Goal: Transaction & Acquisition: Obtain resource

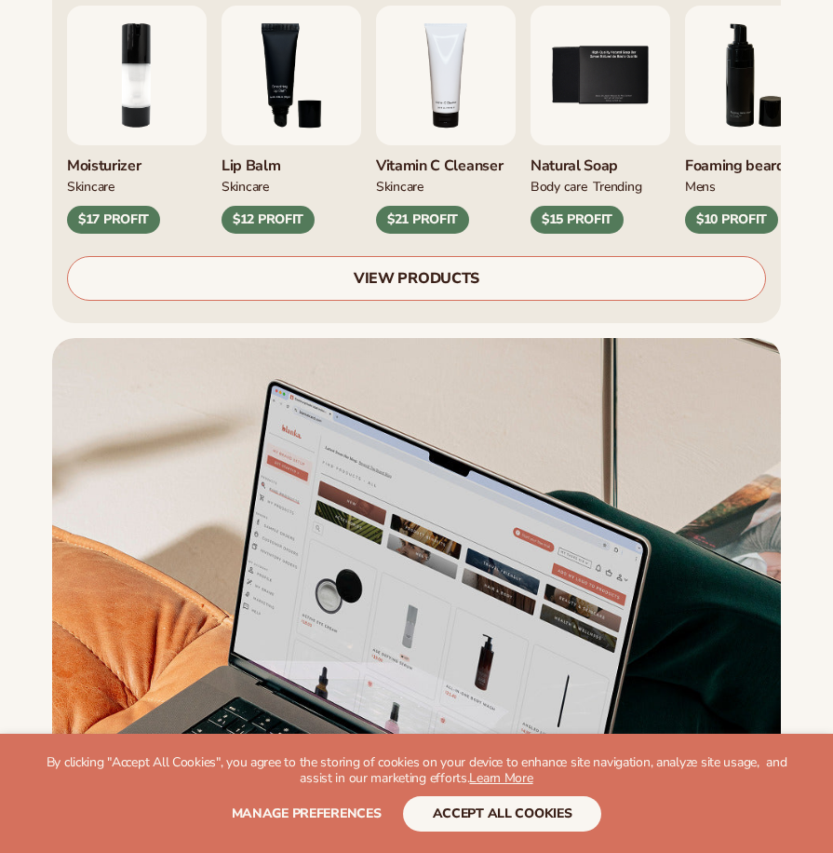
scroll to position [745, 0]
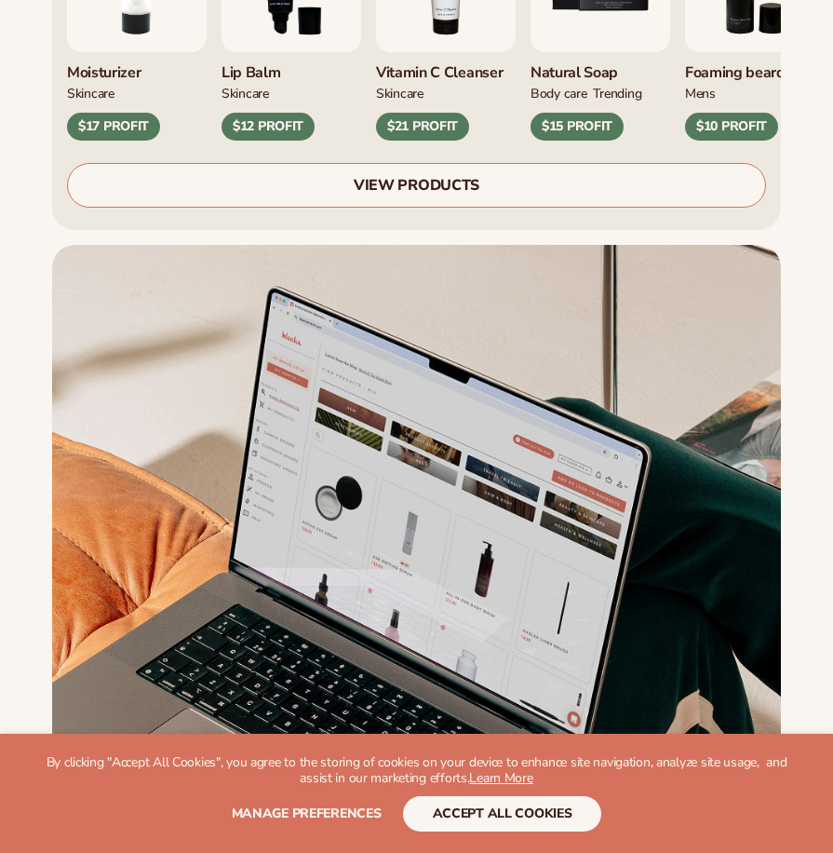
click at [399, 178] on link "VIEW PRODUCTS" at bounding box center [416, 185] width 699 height 45
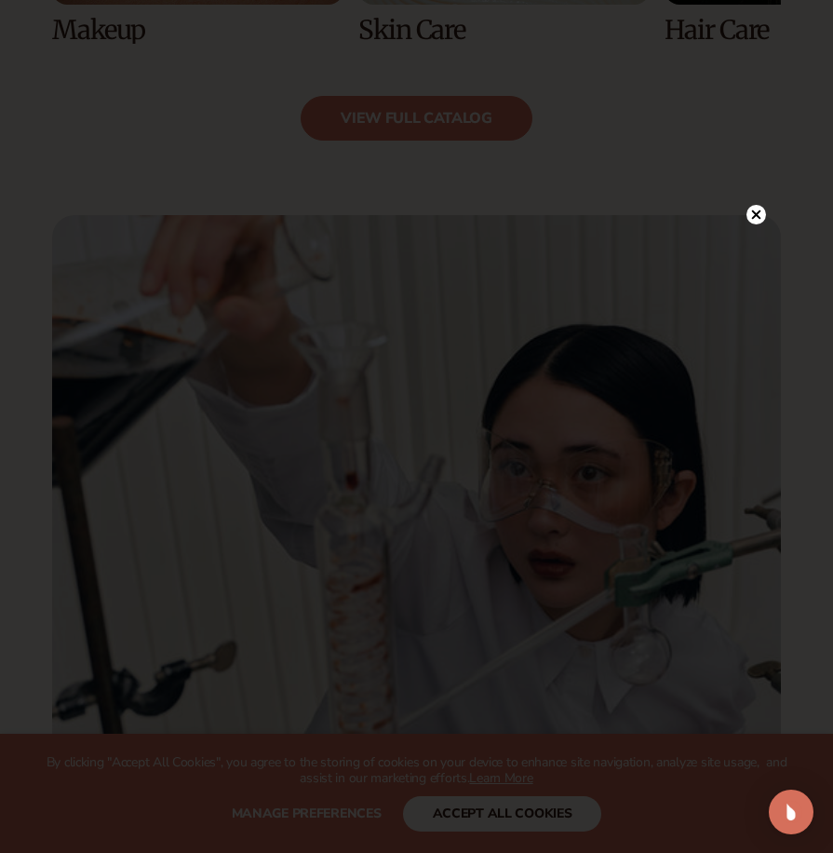
scroll to position [1769, 0]
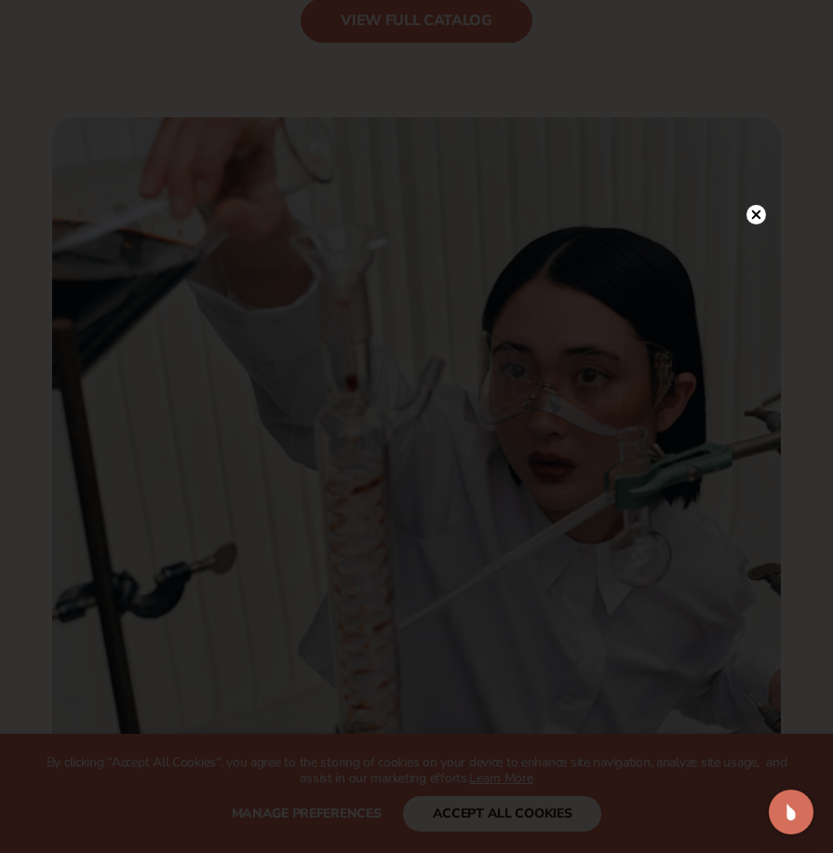
click at [761, 210] on circle at bounding box center [757, 215] width 20 height 20
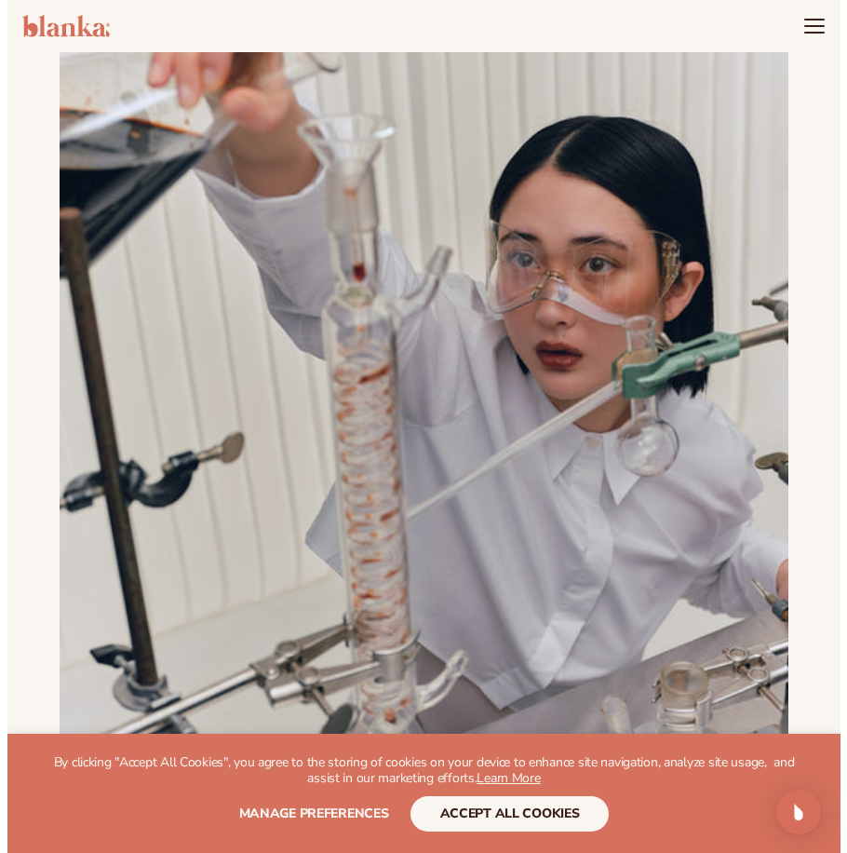
scroll to position [1583, 0]
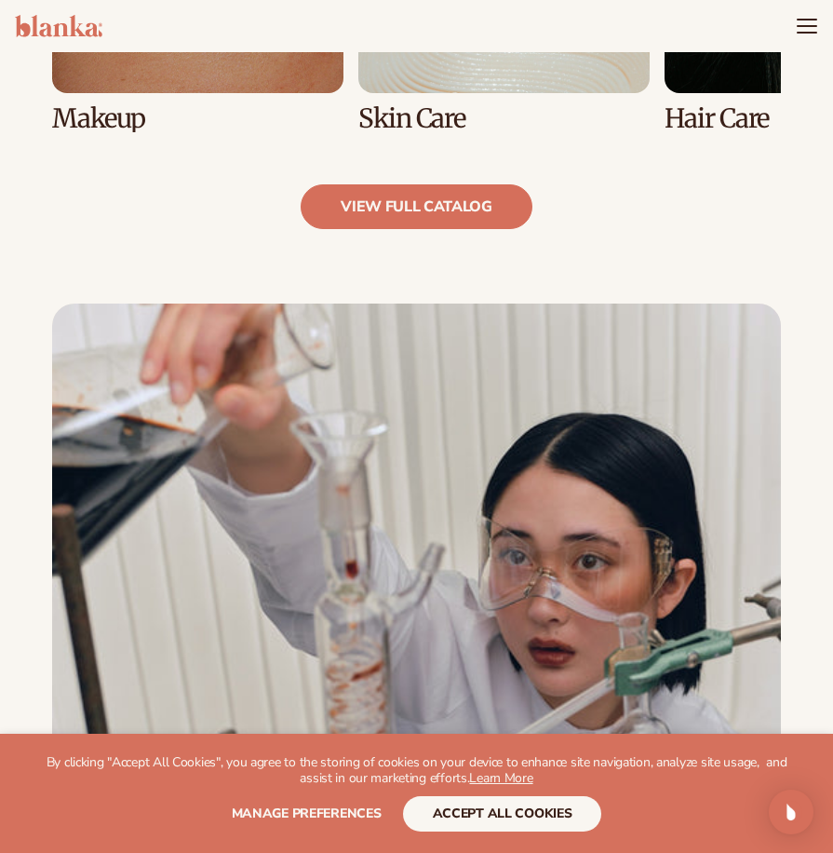
click at [794, 19] on header "Cart product catalog The Lab by [PERSON_NAME]" at bounding box center [416, 26] width 833 height 52
click at [797, 26] on icon "Menu" at bounding box center [807, 26] width 24 height 24
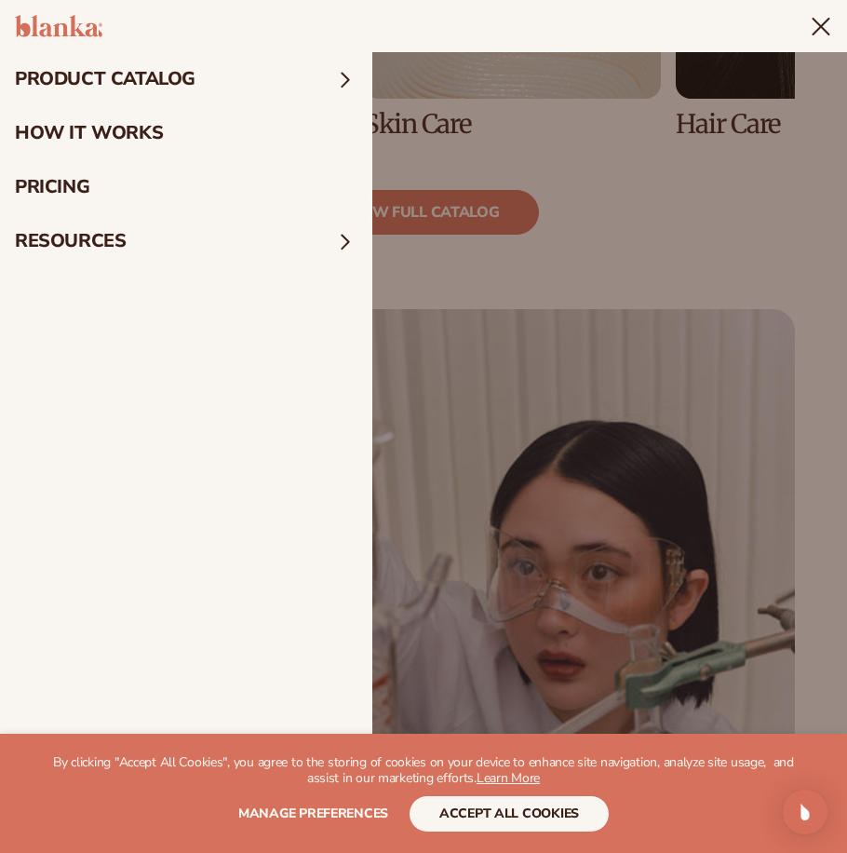
click at [197, 87] on summary "product catalog" at bounding box center [186, 79] width 372 height 54
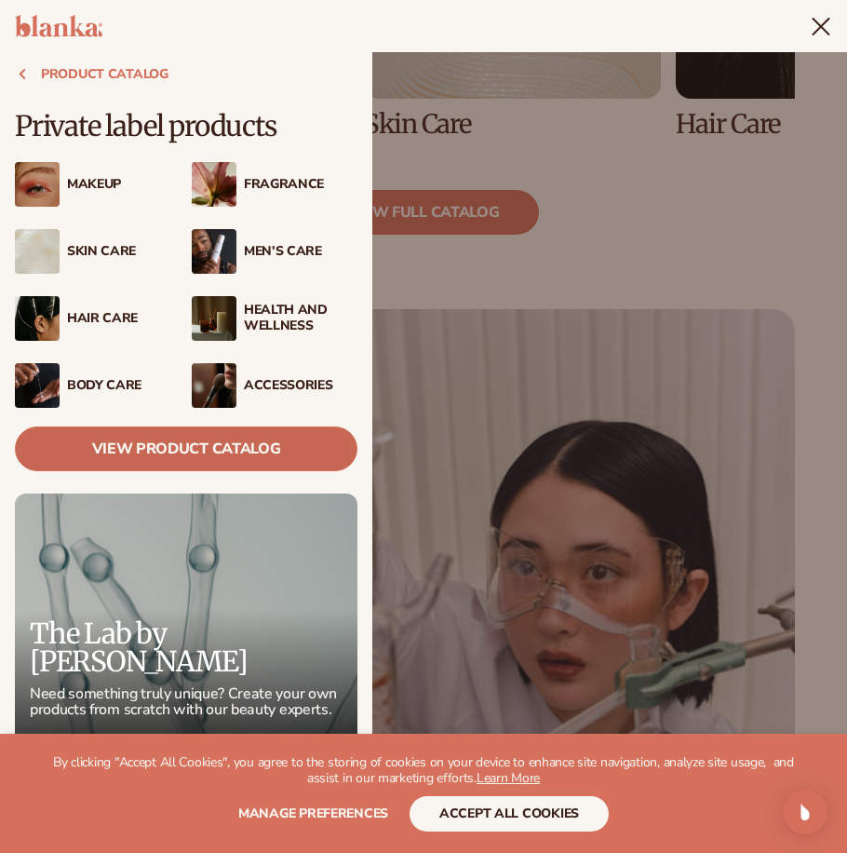
click at [142, 453] on link "View Product Catalog" at bounding box center [186, 448] width 343 height 45
